Goal: Understand process/instructions: Learn how to perform a task or action

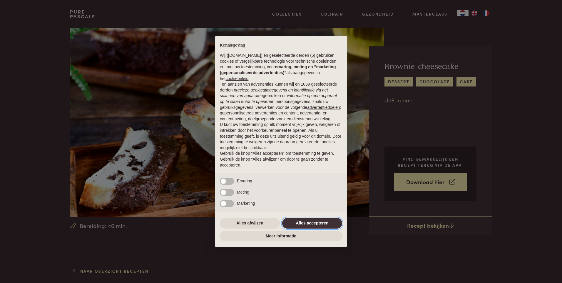
click at [307, 219] on button "Alles accepteren" at bounding box center [312, 223] width 60 height 11
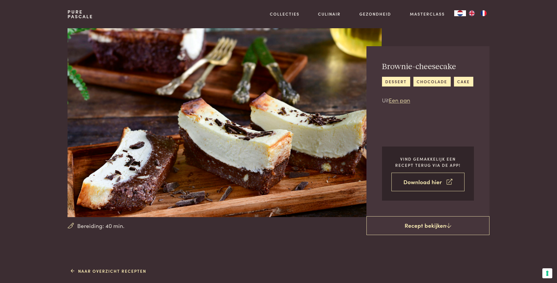
click at [448, 181] on icon at bounding box center [450, 181] width 6 height 9
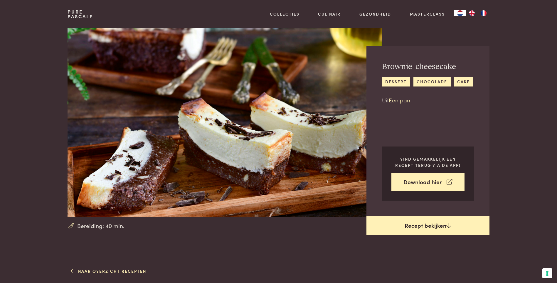
click at [422, 222] on link "Recept bekijken" at bounding box center [428, 225] width 123 height 19
